Goal: Task Accomplishment & Management: Use online tool/utility

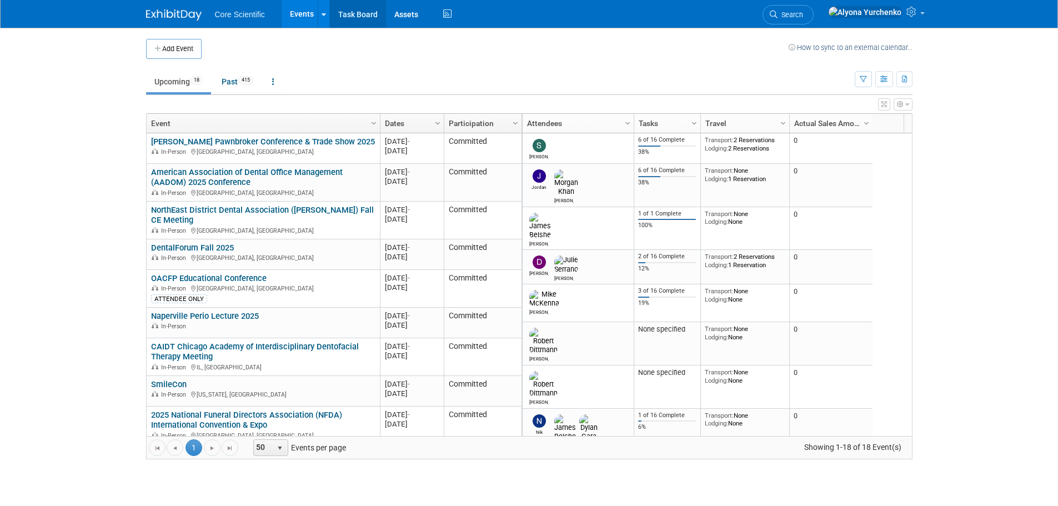
click at [348, 8] on link "Task Board" at bounding box center [358, 14] width 56 height 28
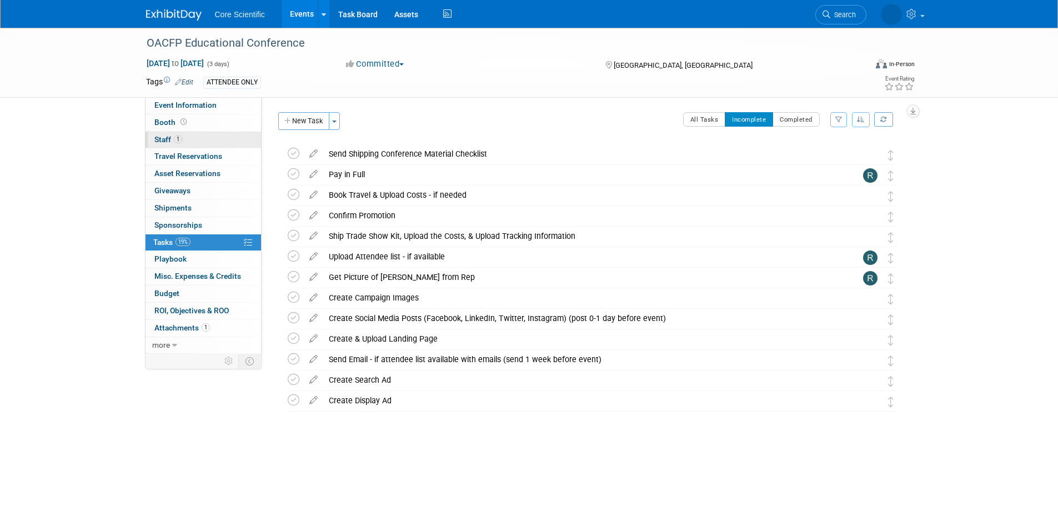
click at [222, 132] on link "1 Staff 1" at bounding box center [203, 140] width 116 height 17
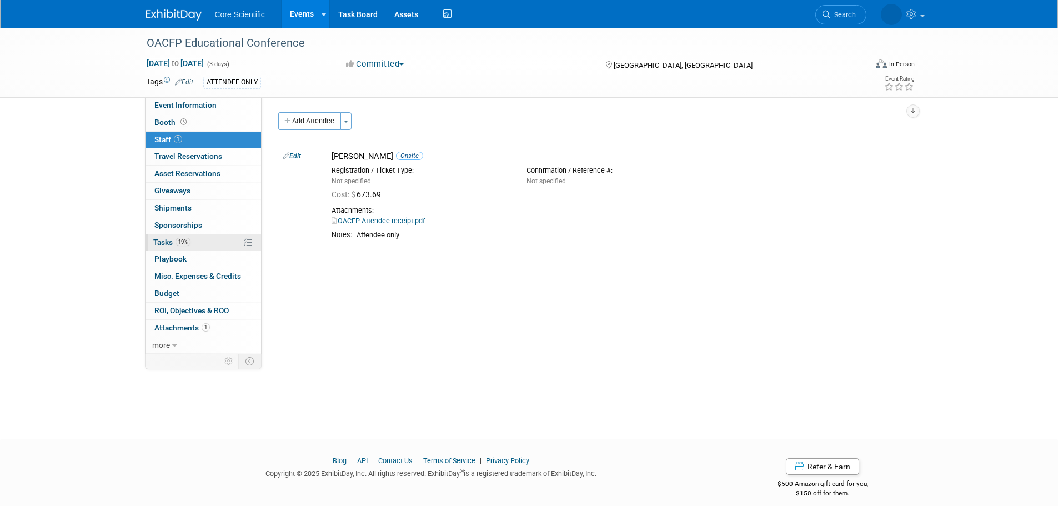
click at [203, 240] on link "19% Tasks 19%" at bounding box center [203, 242] width 116 height 17
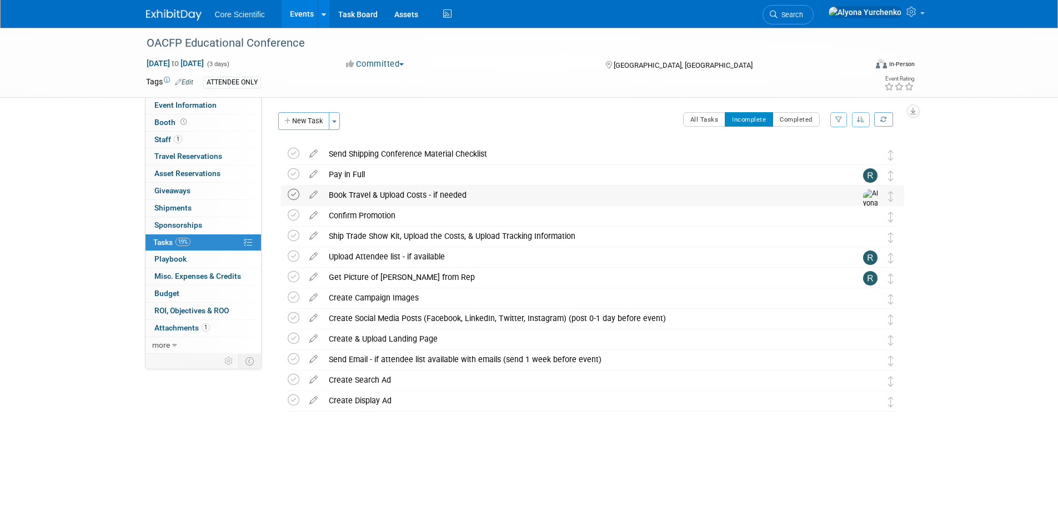
click at [294, 195] on icon at bounding box center [294, 195] width 12 height 12
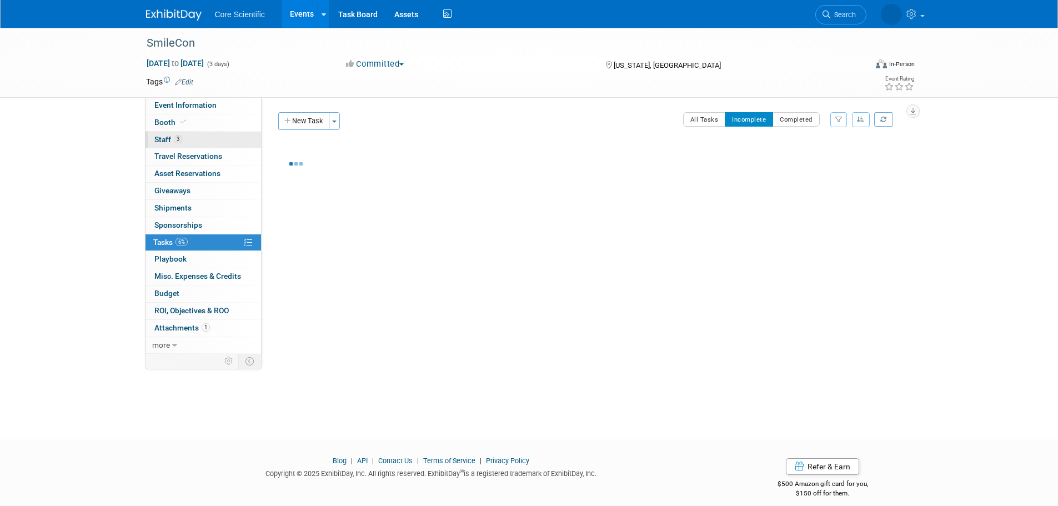
click at [209, 140] on link "3 Staff 3" at bounding box center [203, 140] width 116 height 17
